Goal: Task Accomplishment & Management: Use online tool/utility

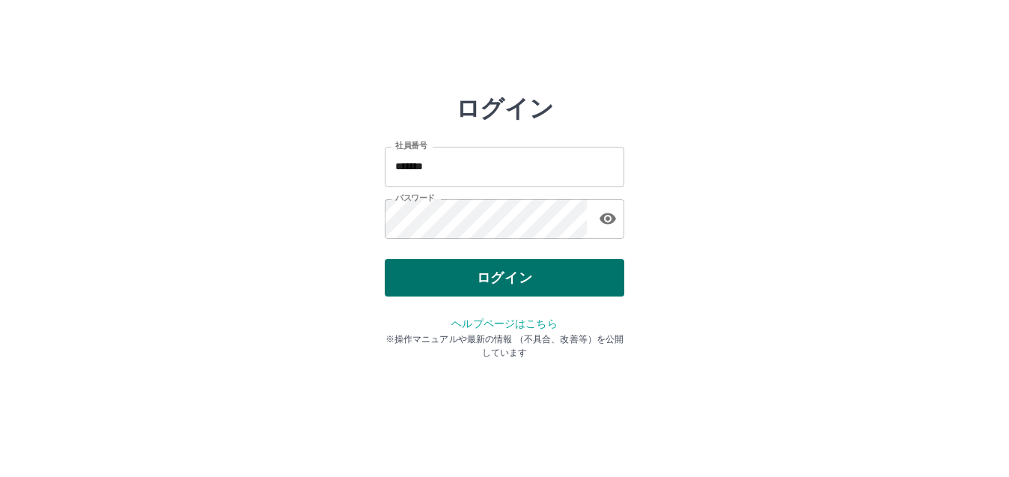
click at [456, 277] on button "ログイン" at bounding box center [505, 277] width 240 height 37
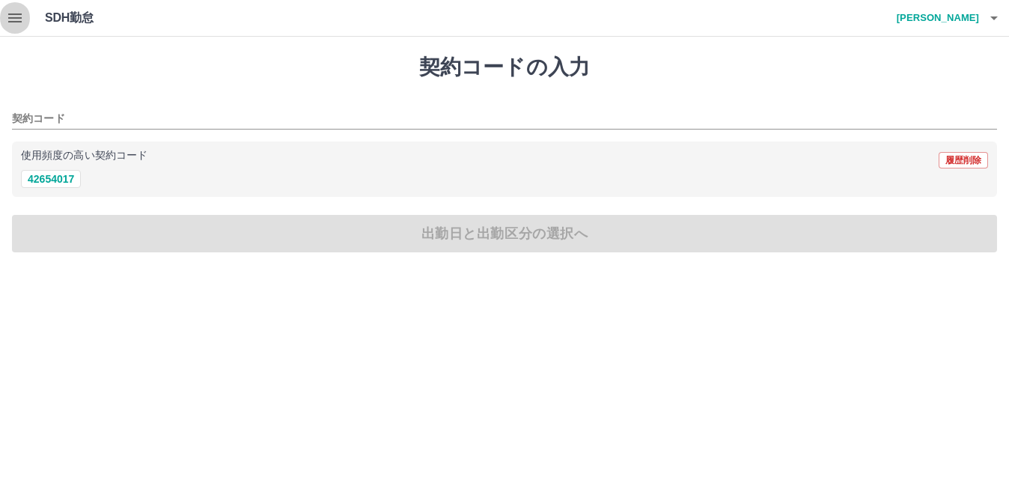
click at [15, 12] on icon "button" at bounding box center [15, 18] width 18 height 18
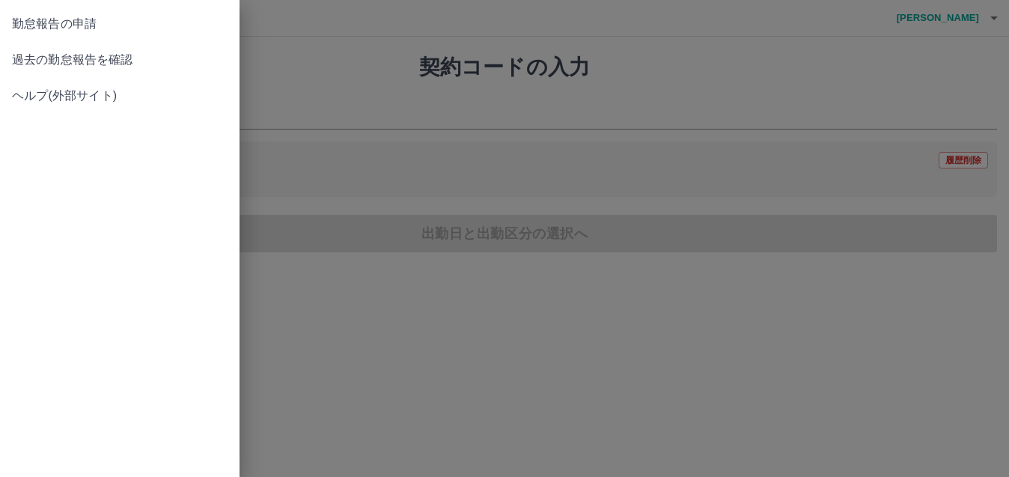
click at [36, 64] on span "過去の勤怠報告を確認" at bounding box center [120, 60] width 216 height 18
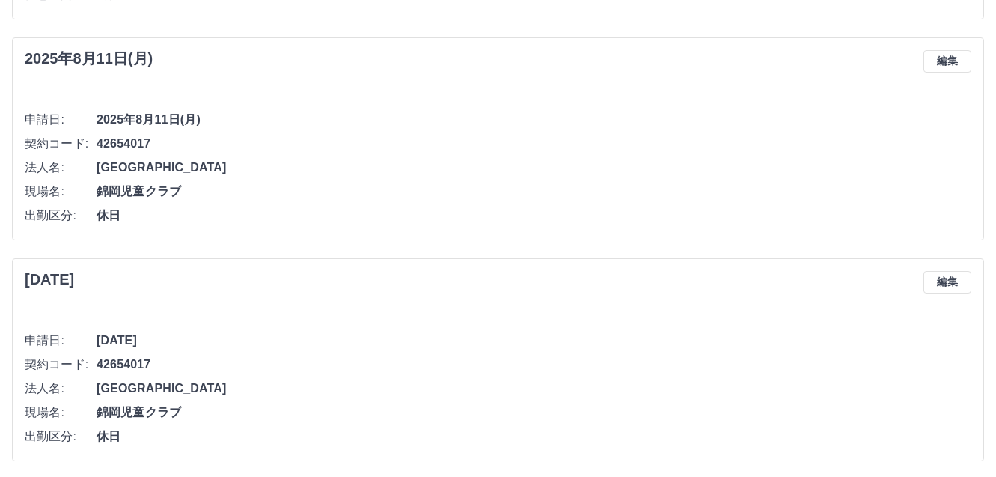
scroll to position [3490, 0]
